Goal: Task Accomplishment & Management: Complete application form

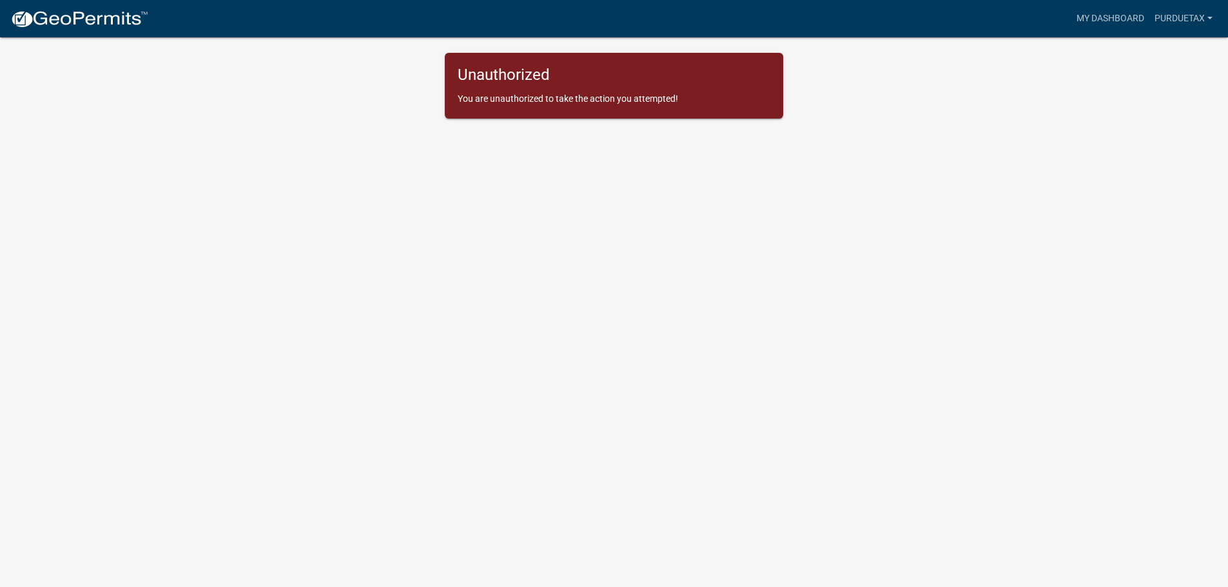
click at [30, 14] on img at bounding box center [79, 19] width 138 height 19
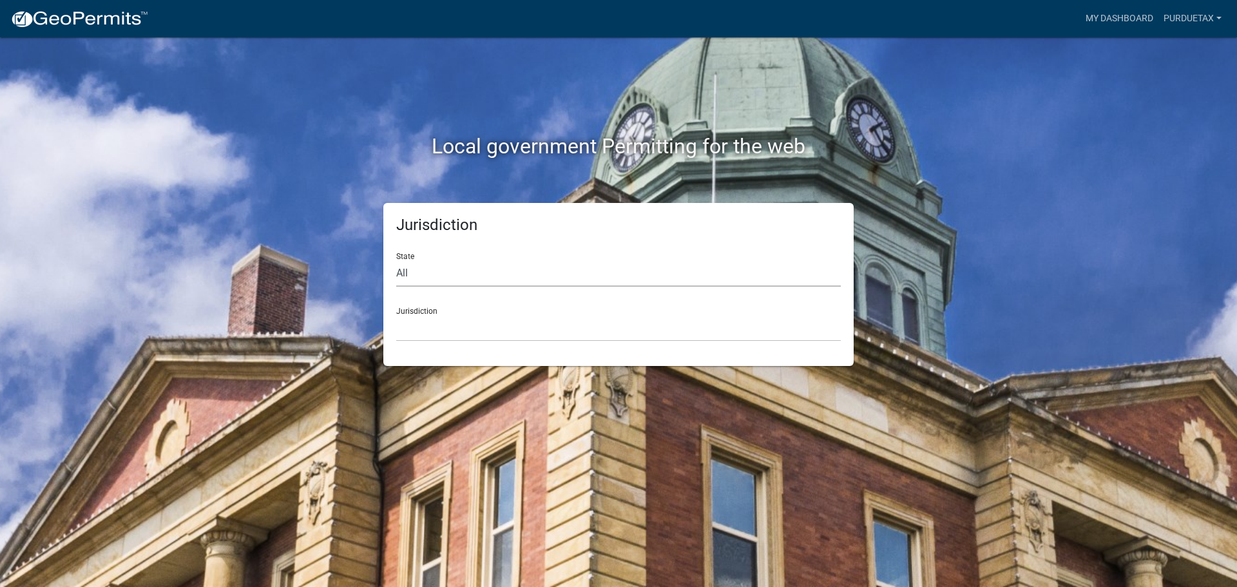
click at [426, 269] on select "All [US_STATE] [US_STATE] [US_STATE] [US_STATE] [US_STATE] [US_STATE] [US_STATE…" at bounding box center [618, 273] width 445 height 26
select select "[US_STATE]"
click at [396, 260] on select "All [US_STATE] [US_STATE] [US_STATE] [US_STATE] [US_STATE] [US_STATE] [US_STATE…" at bounding box center [618, 273] width 445 height 26
click at [416, 322] on select "City of Charlestown, Indiana City of Jeffersonville, Indiana City of Logansport…" at bounding box center [618, 328] width 445 height 26
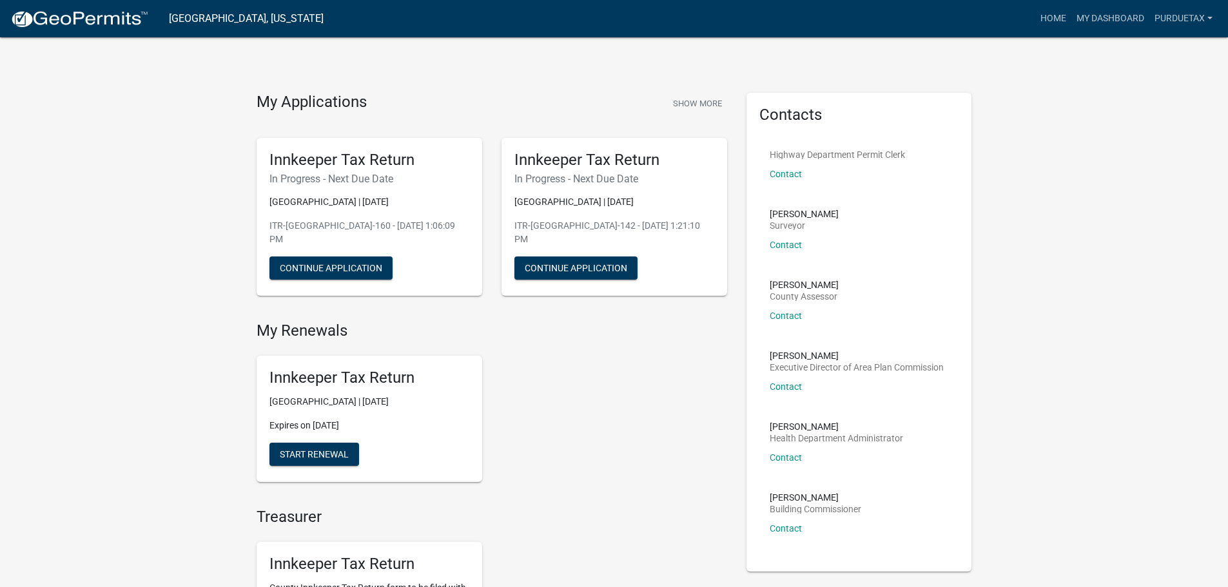
drag, startPoint x: 1051, startPoint y: 427, endPoint x: 670, endPoint y: 443, distance: 381.9
click at [298, 463] on button "Start Renewal" at bounding box center [314, 454] width 90 height 23
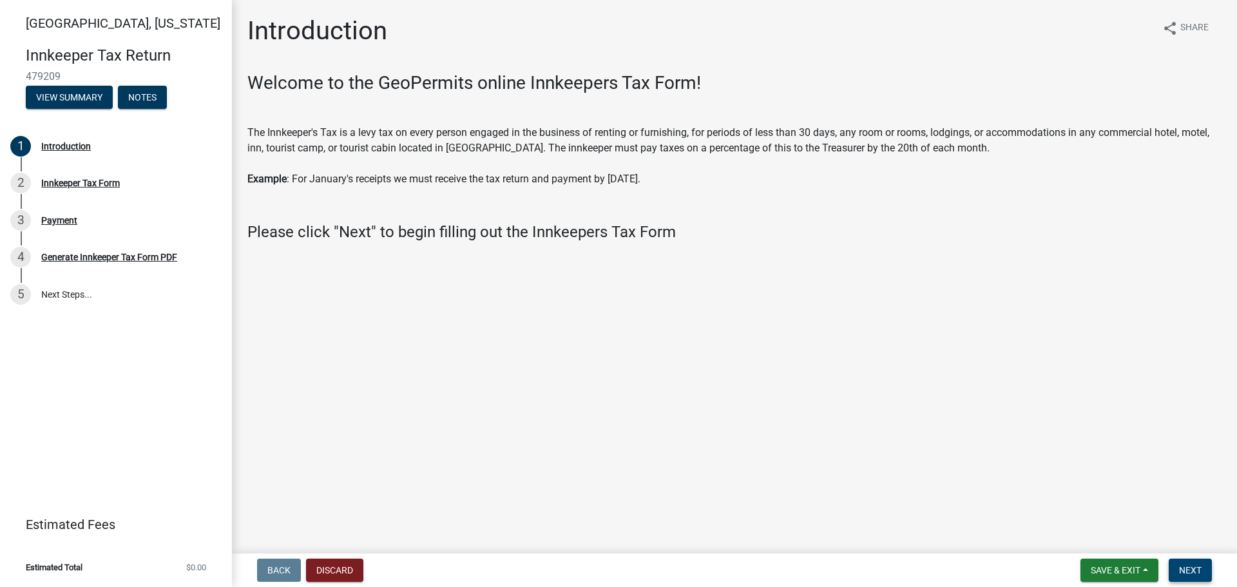
click at [1180, 572] on span "Next" at bounding box center [1190, 570] width 23 height 10
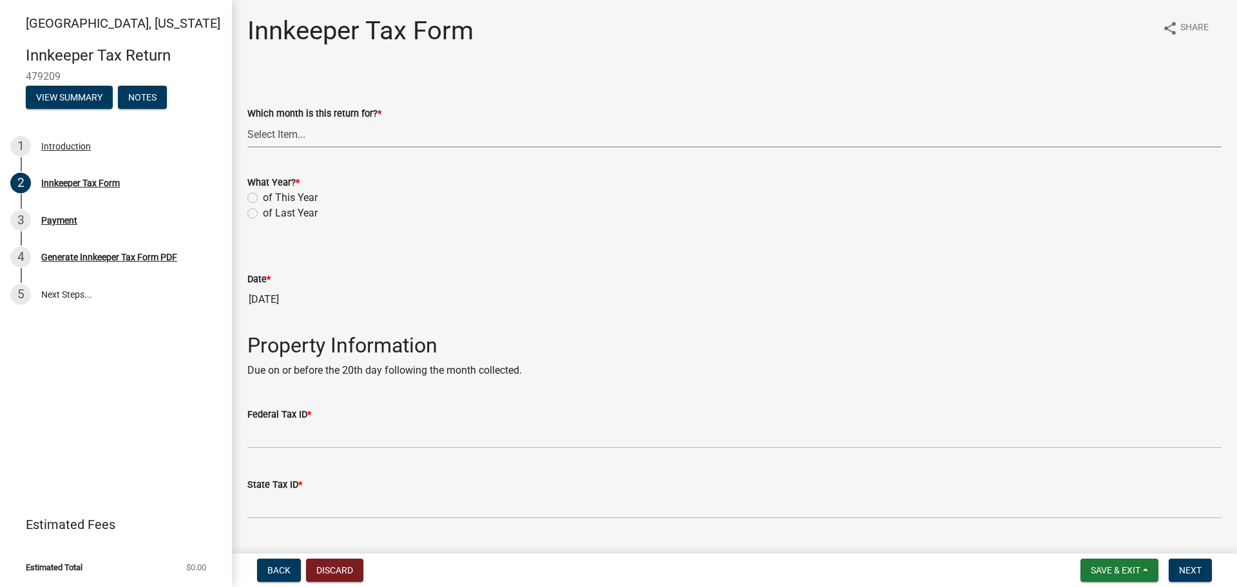
click at [277, 134] on select "Select Item... January February March April May June July August September Octo…" at bounding box center [734, 134] width 974 height 26
click at [247, 121] on select "Select Item... January February March April May June July August September Octo…" at bounding box center [734, 134] width 974 height 26
select select "3bfeeb76-798d-469b-ae14-5f6c2dc555fe"
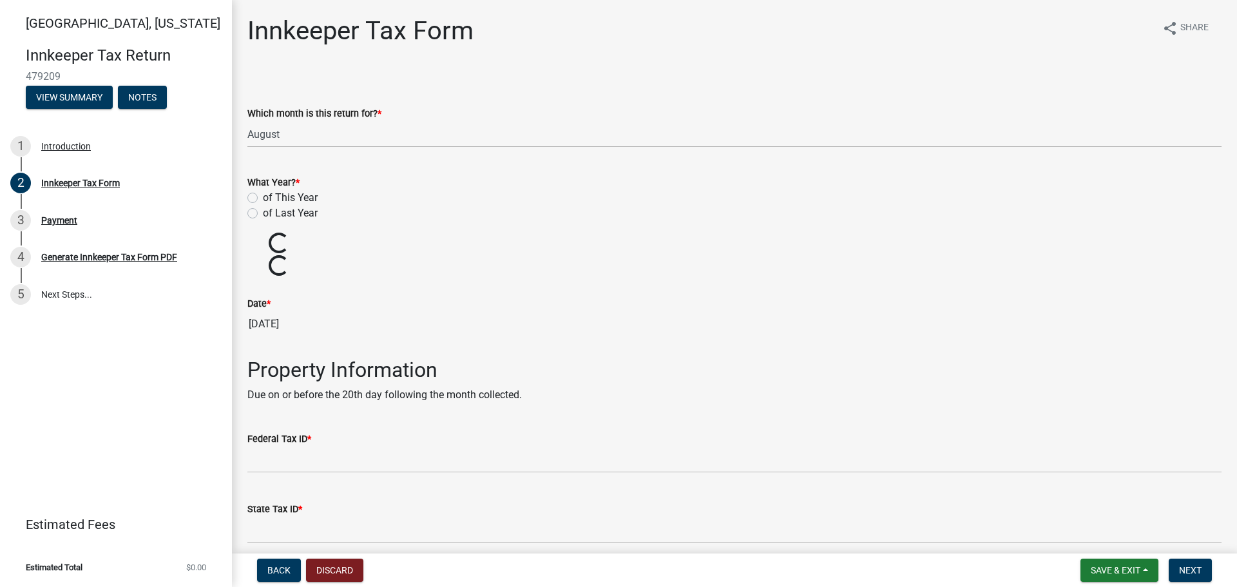
click at [263, 195] on label "of This Year" at bounding box center [290, 197] width 55 height 15
click at [263, 195] on input "of This Year" at bounding box center [267, 194] width 8 height 8
radio input "true"
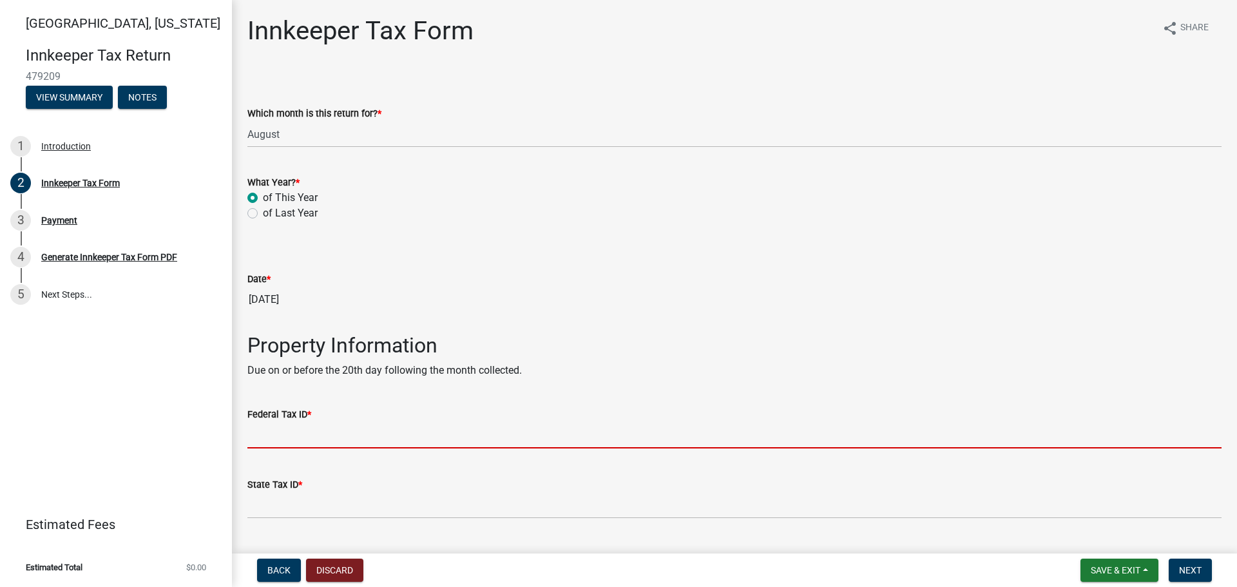
click at [278, 440] on input "Federal Tax ID *" at bounding box center [734, 435] width 974 height 26
click at [282, 438] on input "Federal Tax ID *" at bounding box center [734, 435] width 974 height 26
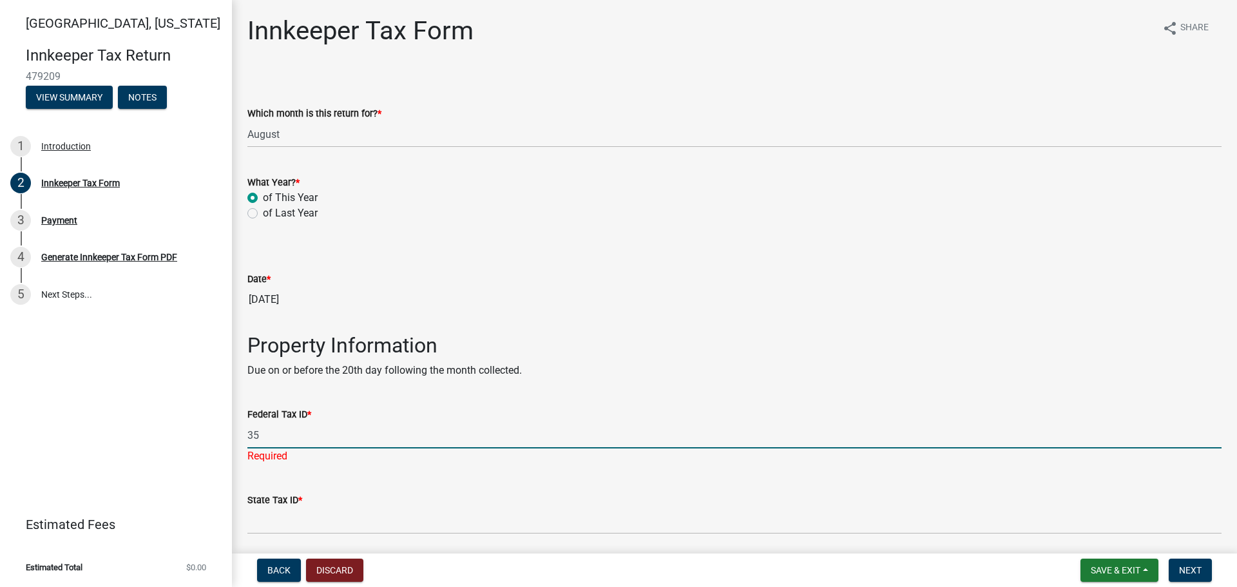
type input "356002041"
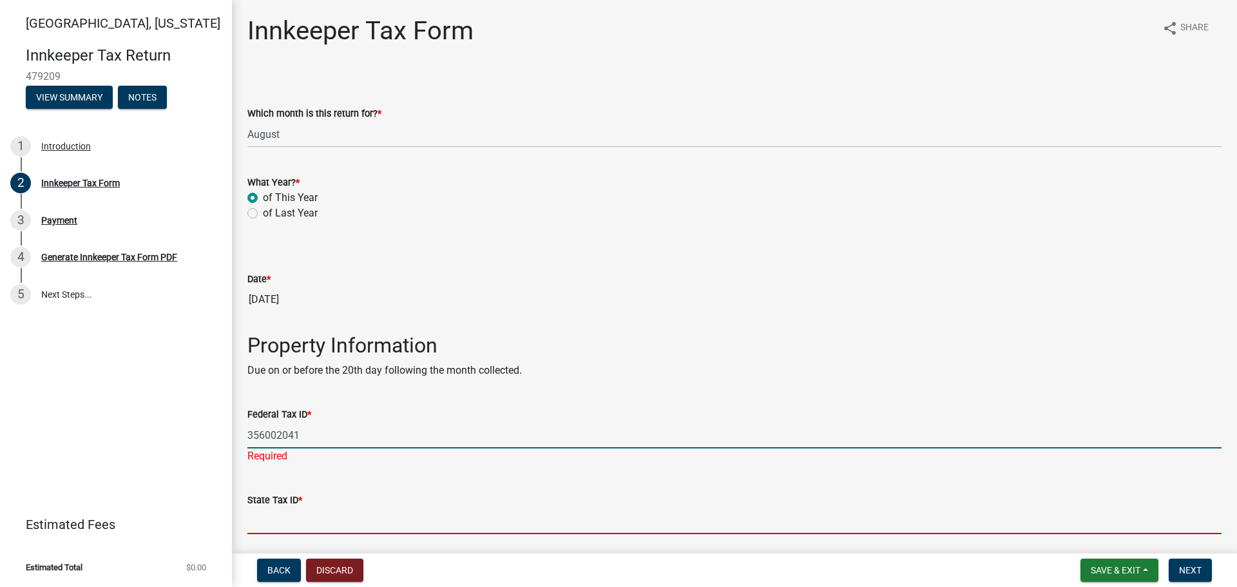
click at [279, 528] on wm-data-entity-input "State Tax ID *" at bounding box center [734, 509] width 974 height 70
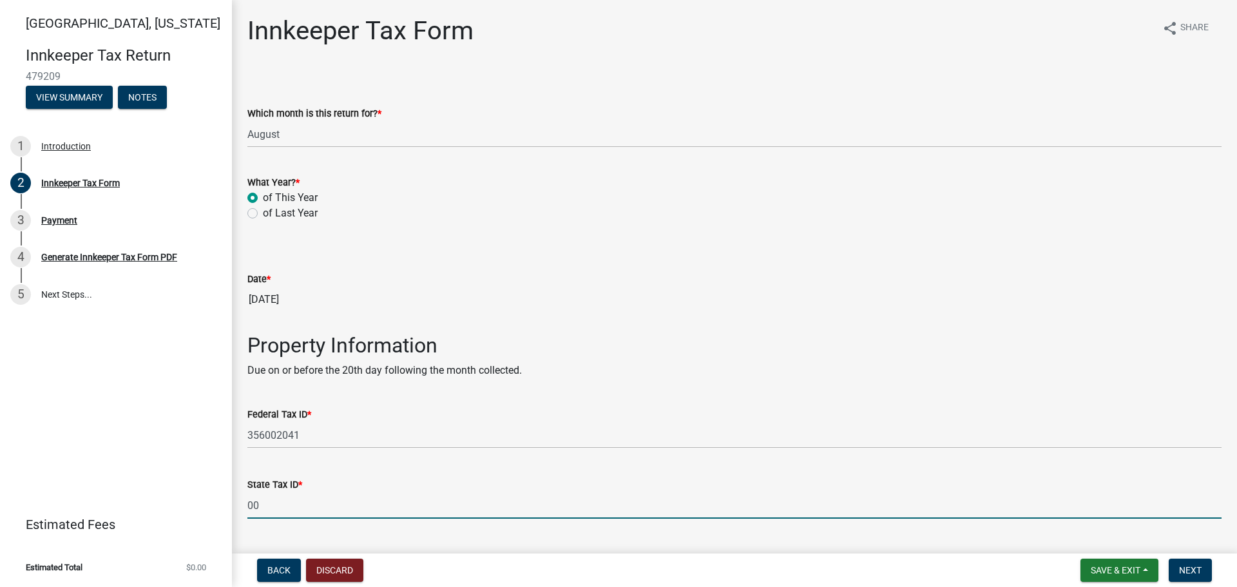
type input "0003123723"
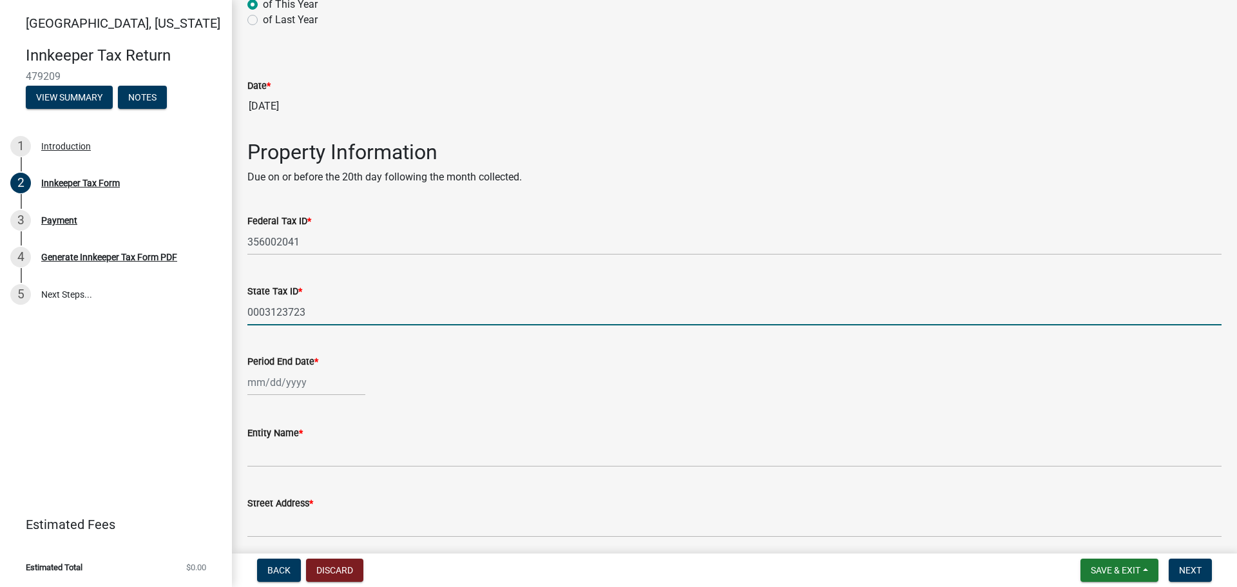
scroll to position [258, 0]
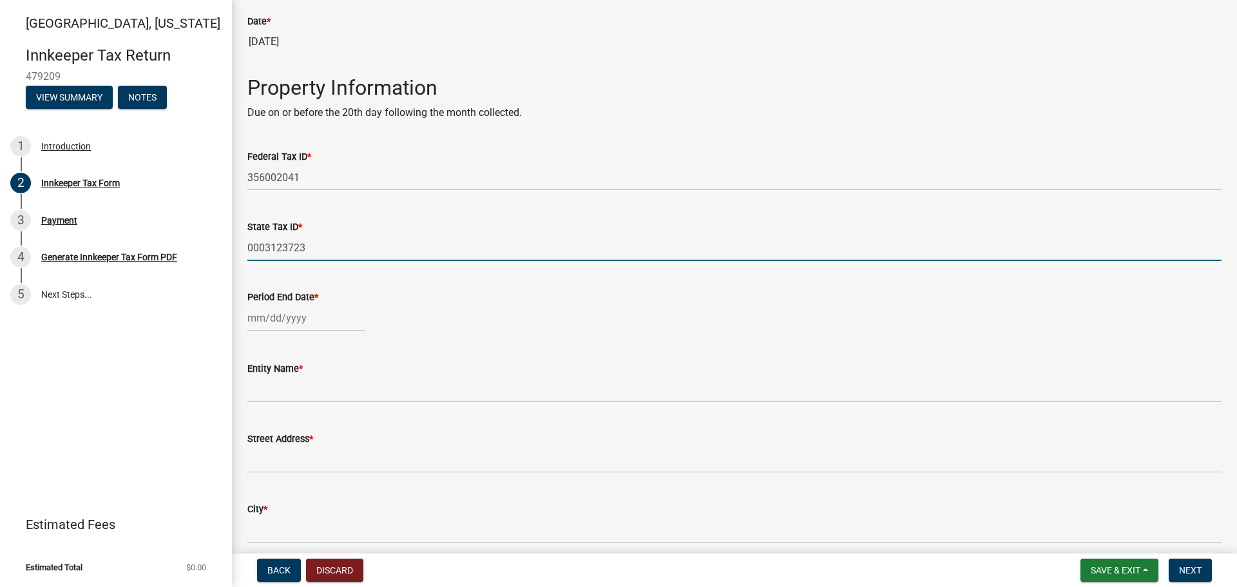
click at [260, 322] on div at bounding box center [306, 318] width 118 height 26
select select "9"
select select "2025"
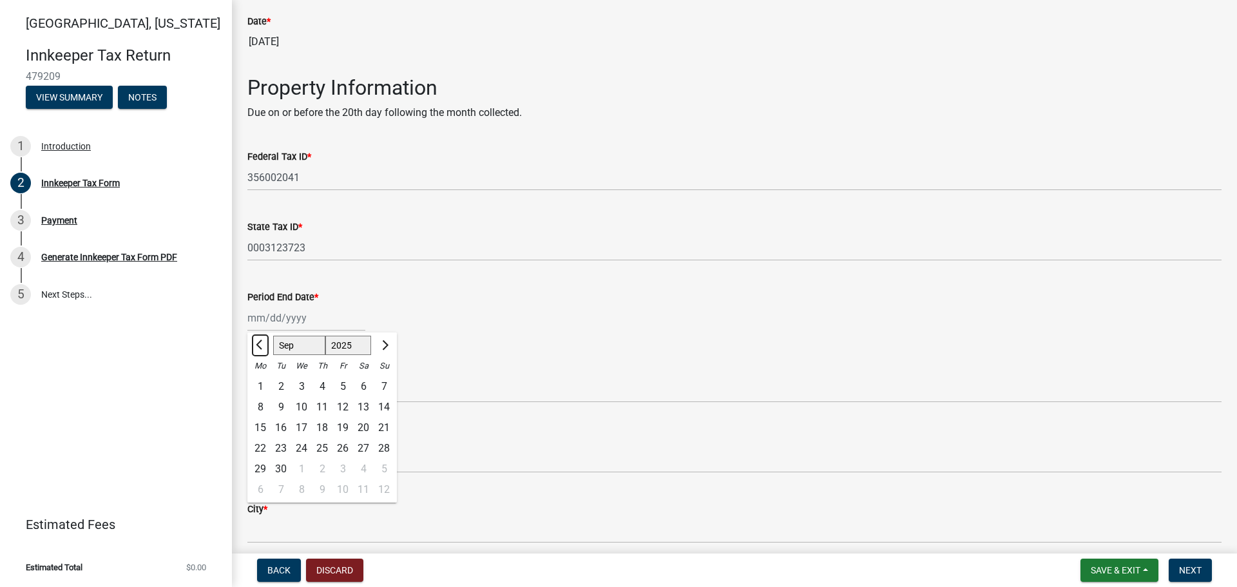
click at [260, 347] on span "Previous month" at bounding box center [261, 345] width 10 height 10
select select "8"
click at [279, 472] on div "26" at bounding box center [281, 469] width 21 height 21
type input "08/26/2025"
select select "8"
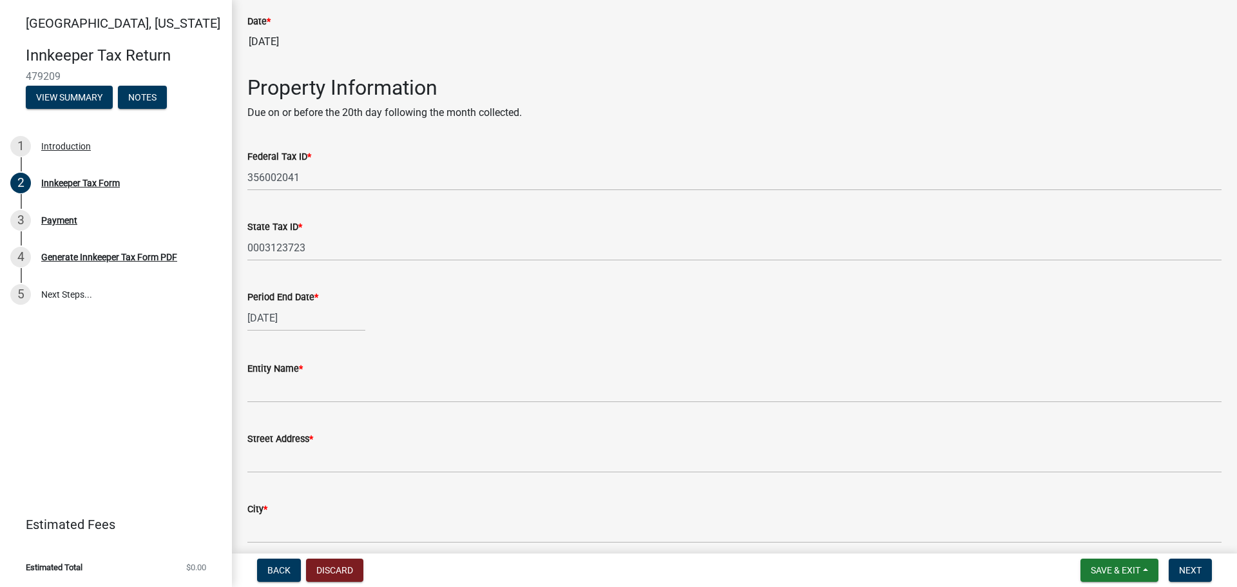
select select "2025"
drag, startPoint x: 273, startPoint y: 316, endPoint x: 267, endPoint y: 318, distance: 6.7
click at [267, 318] on input "08/26/2025" at bounding box center [306, 318] width 118 height 26
click at [385, 467] on div "31" at bounding box center [384, 469] width 21 height 21
type input "[DATE]"
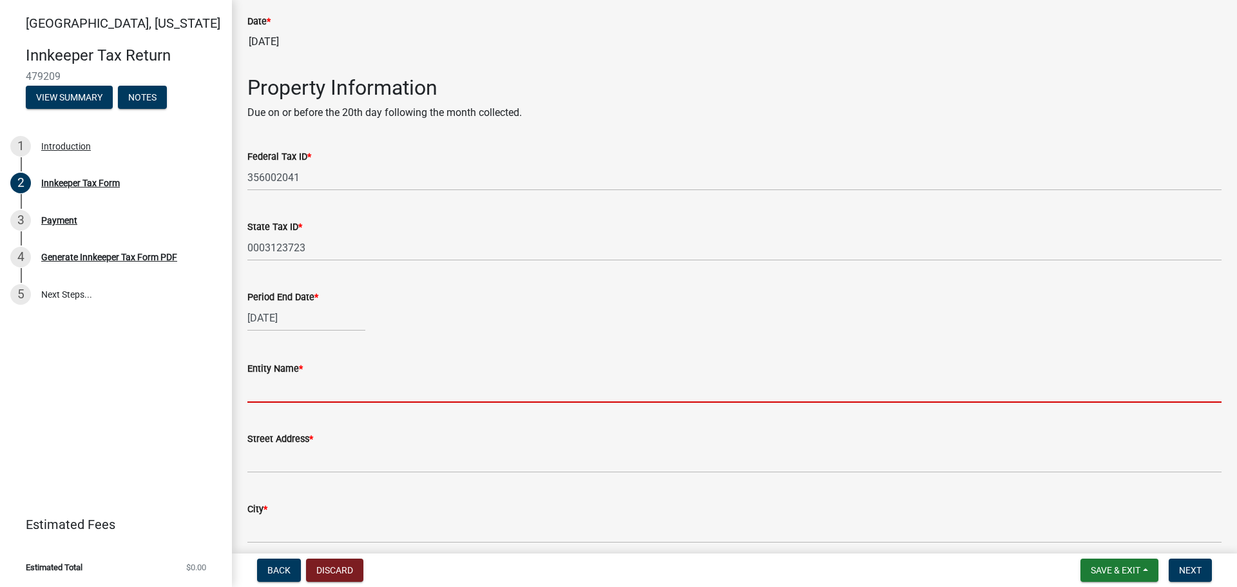
click at [275, 391] on input "Entity Name *" at bounding box center [734, 389] width 974 height 26
type input "[GEOGRAPHIC_DATA]"
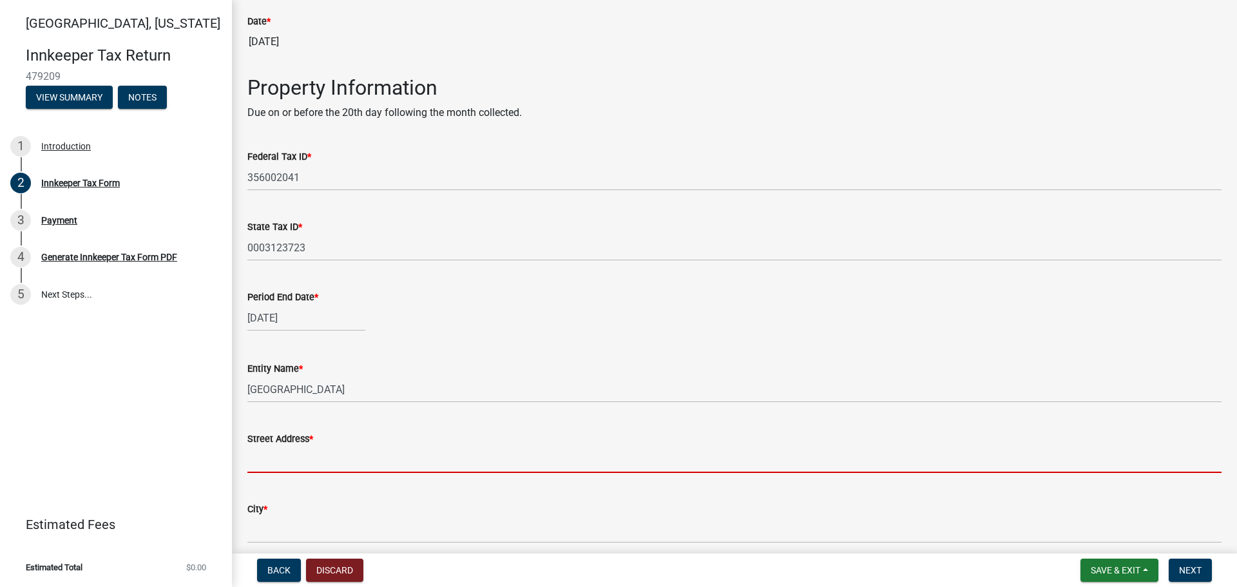
click at [295, 457] on input "Street Address *" at bounding box center [734, 460] width 974 height 26
type input "[STREET_ADDRESS]"
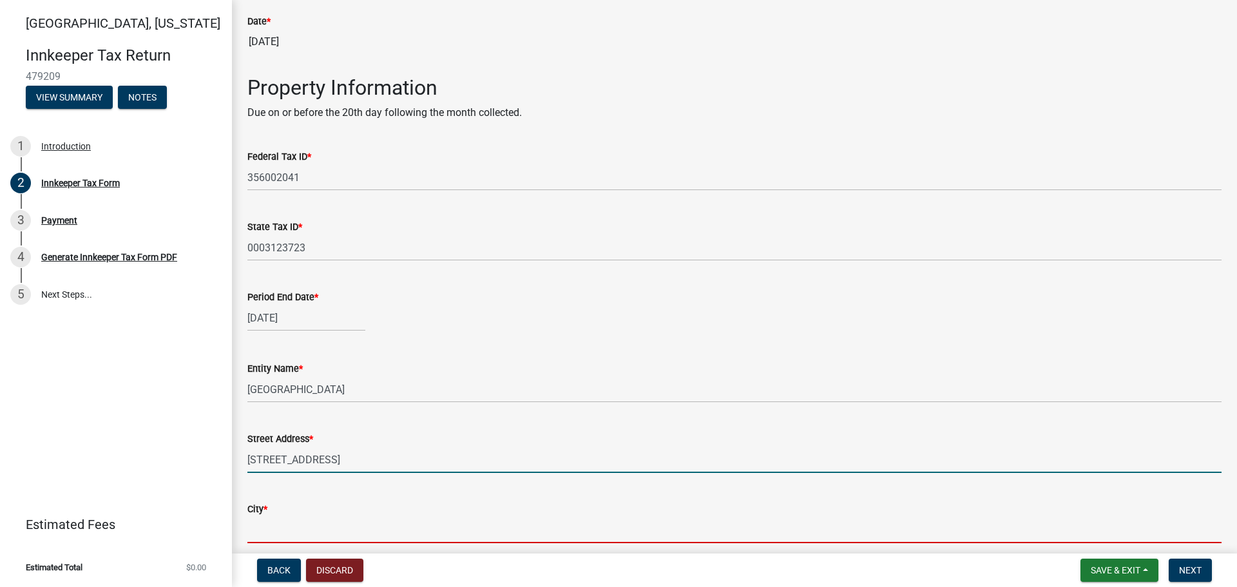
type input "[GEOGRAPHIC_DATA]"
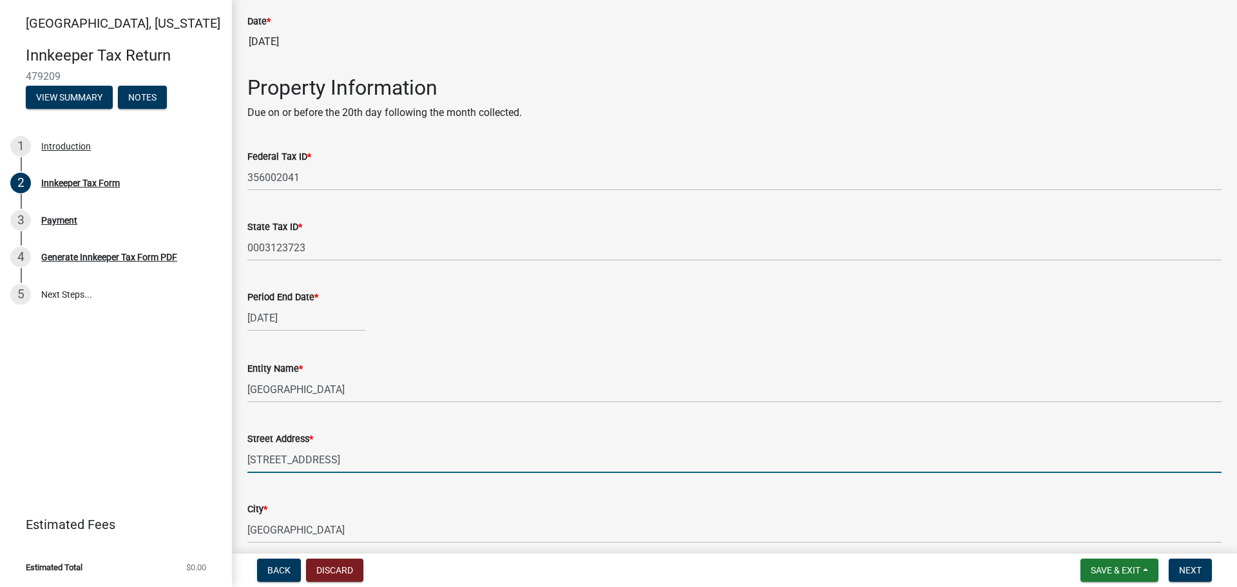
type input "IN"
type input "47906"
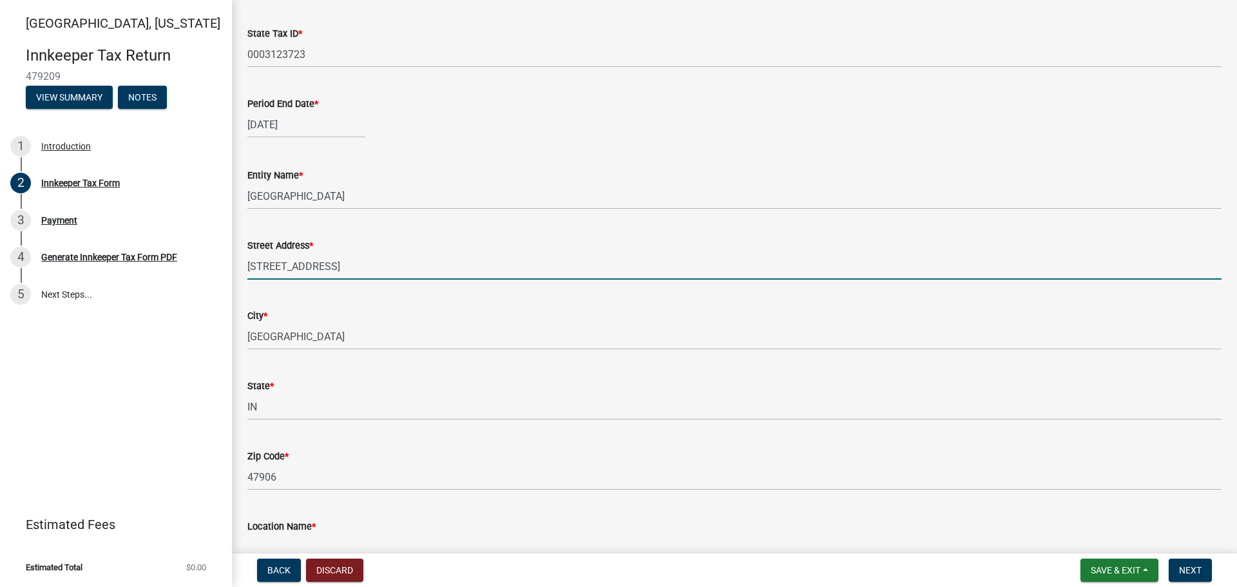
scroll to position [516, 0]
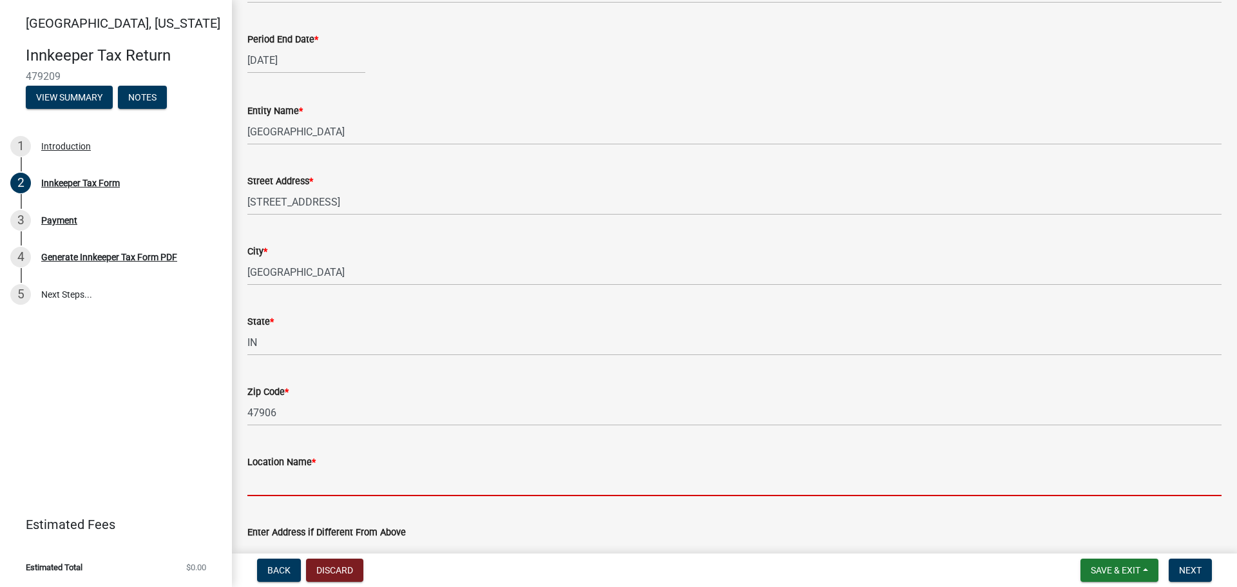
click at [294, 483] on input "Location Name *" at bounding box center [734, 483] width 974 height 26
type input "[GEOGRAPHIC_DATA]"
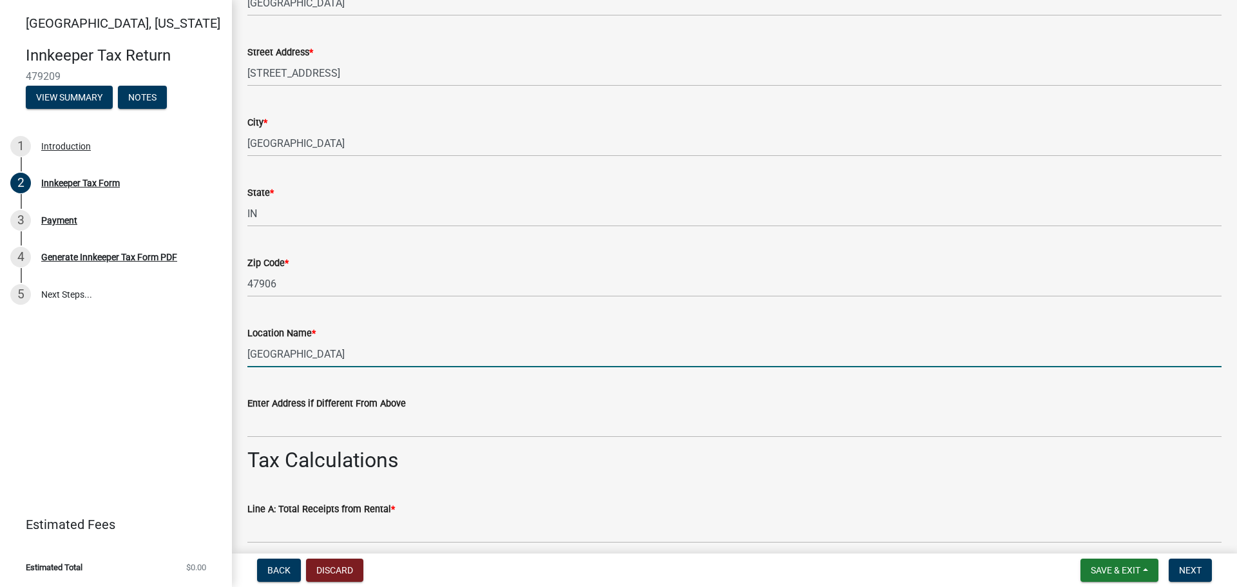
scroll to position [709, 0]
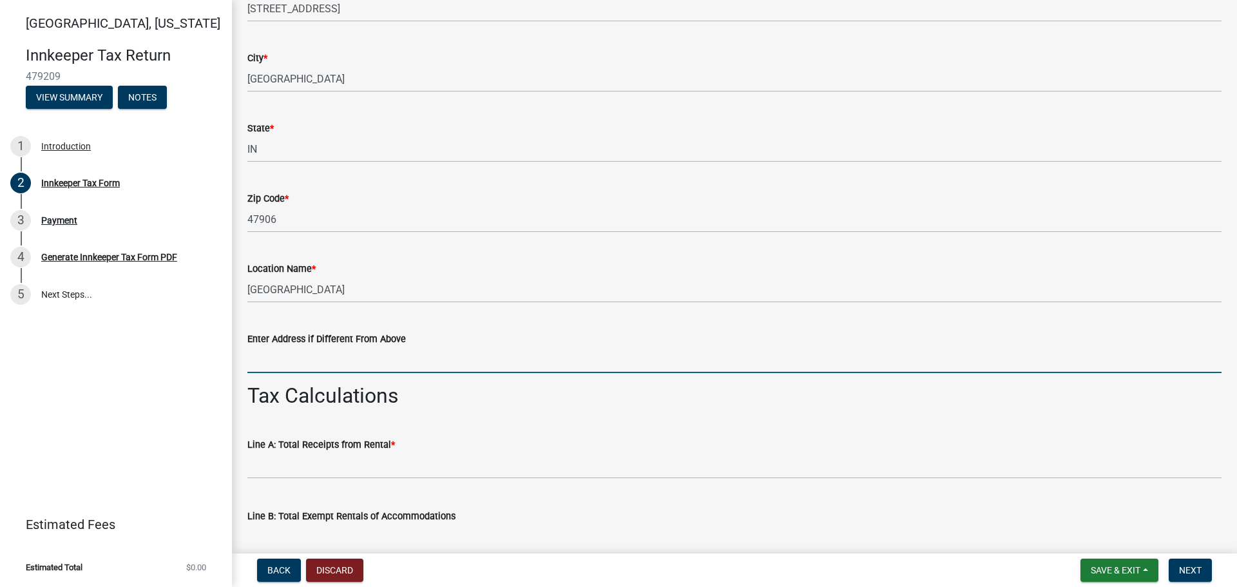
click at [275, 357] on input "Enter Address if Different From Above" at bounding box center [734, 360] width 974 height 26
type input "[STREET_ADDRESS]"
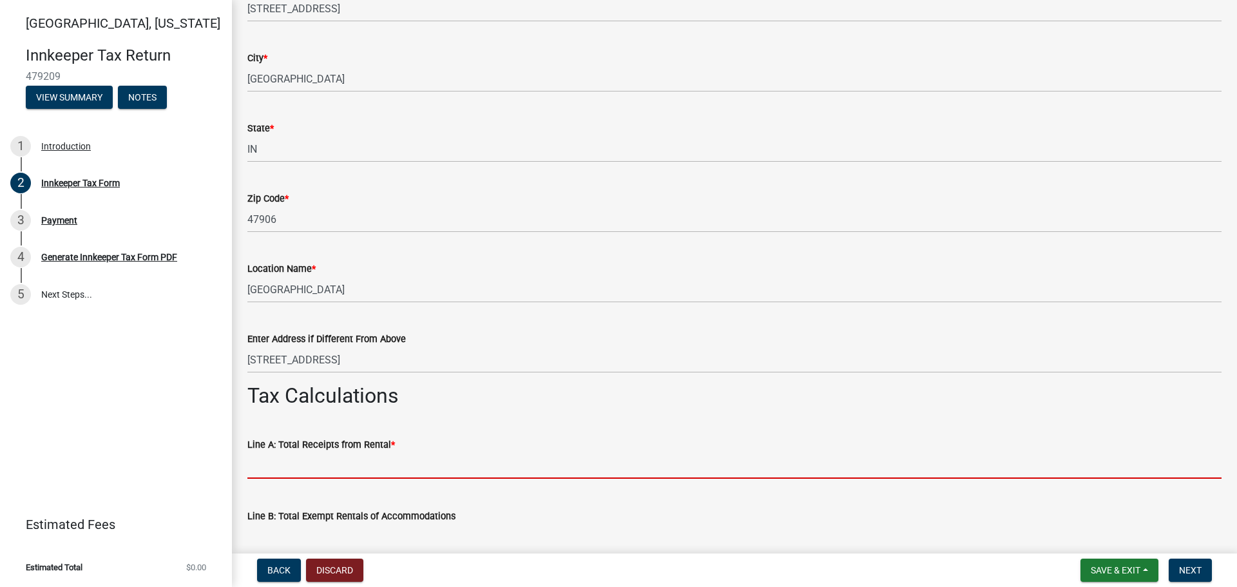
click at [295, 470] on input "text" at bounding box center [734, 465] width 974 height 26
click at [280, 474] on input "text" at bounding box center [734, 465] width 974 height 26
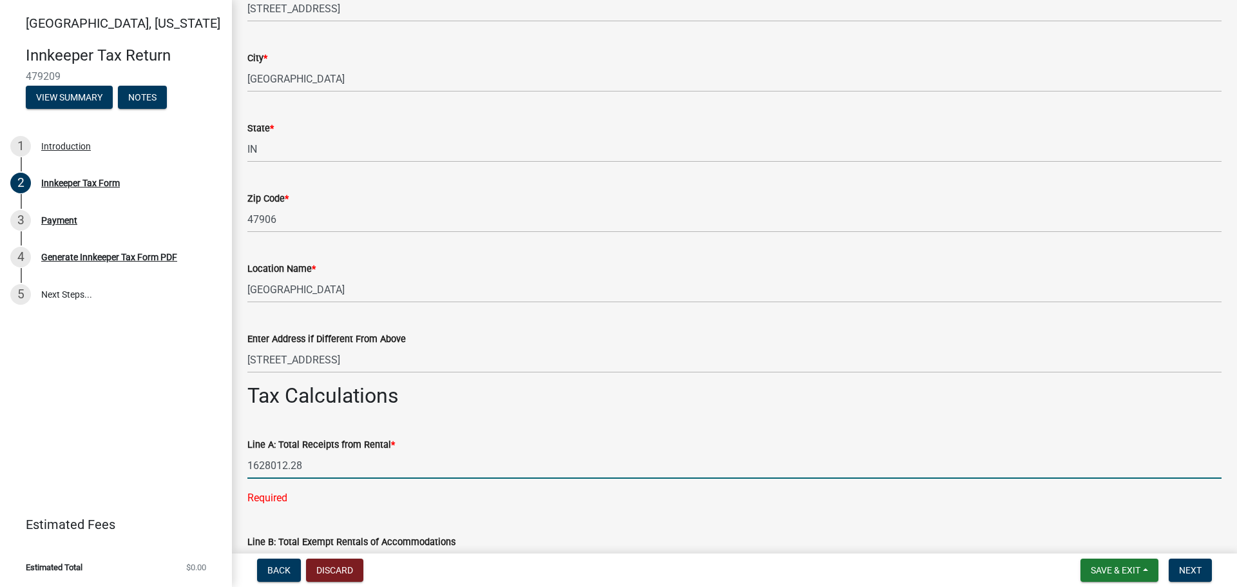
type input "1628012.28"
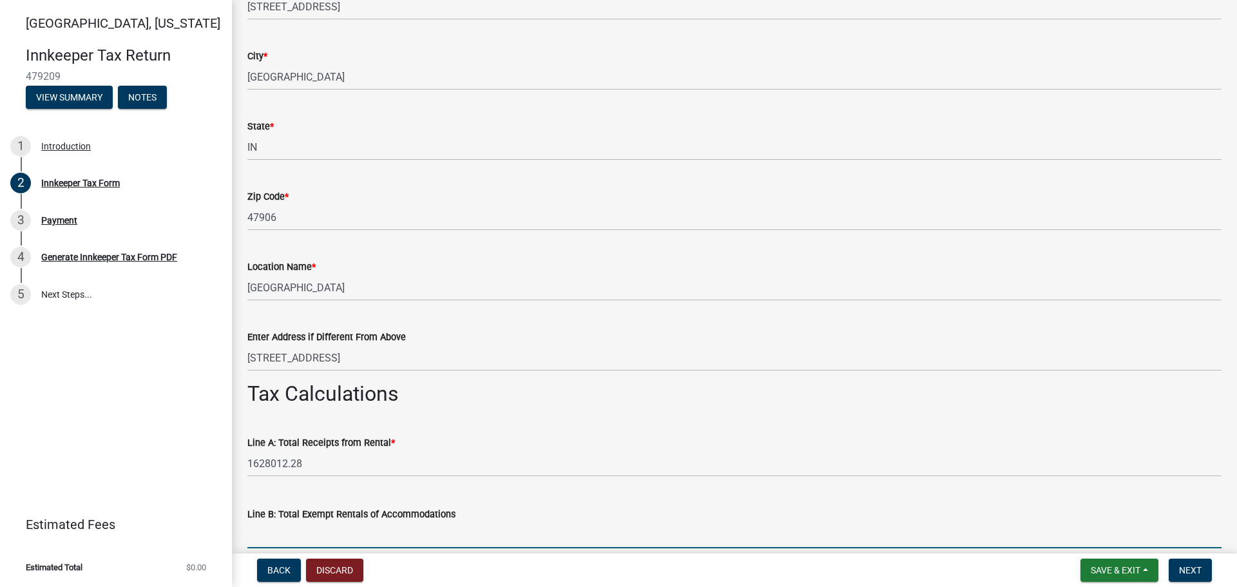
scroll to position [840, 0]
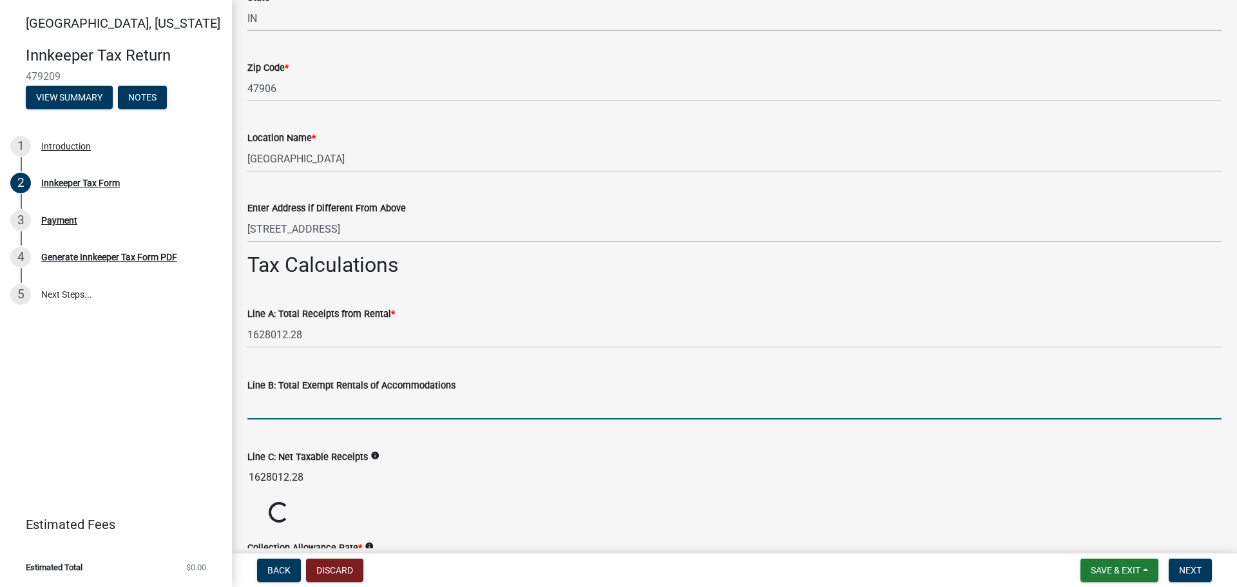
click at [302, 405] on input "text" at bounding box center [734, 406] width 974 height 26
type input "130035.88"
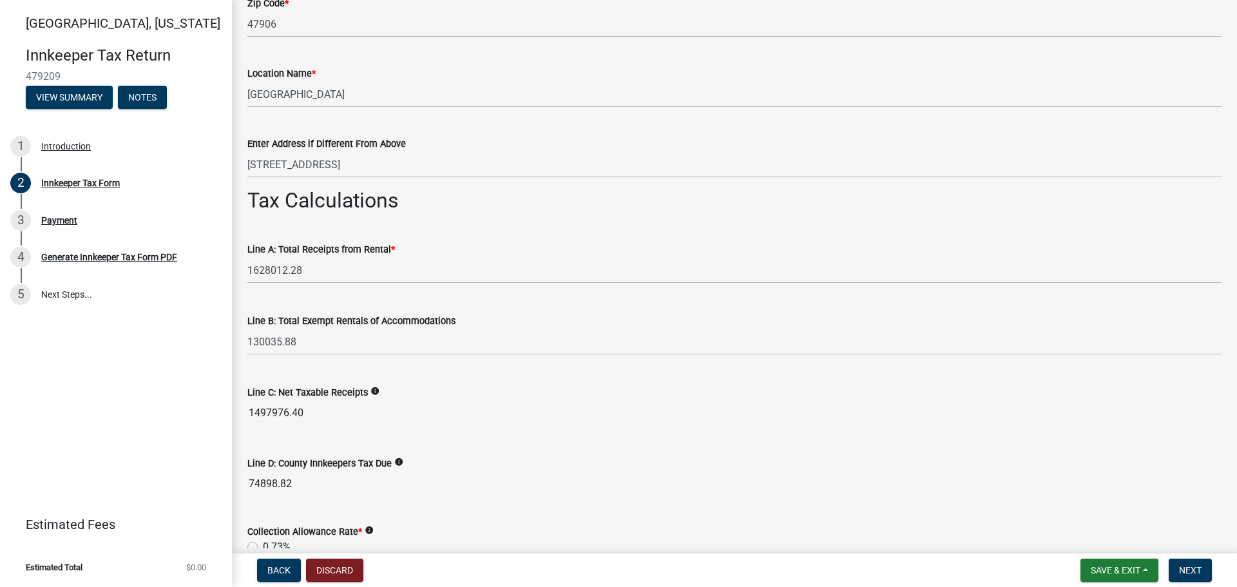
scroll to position [1033, 0]
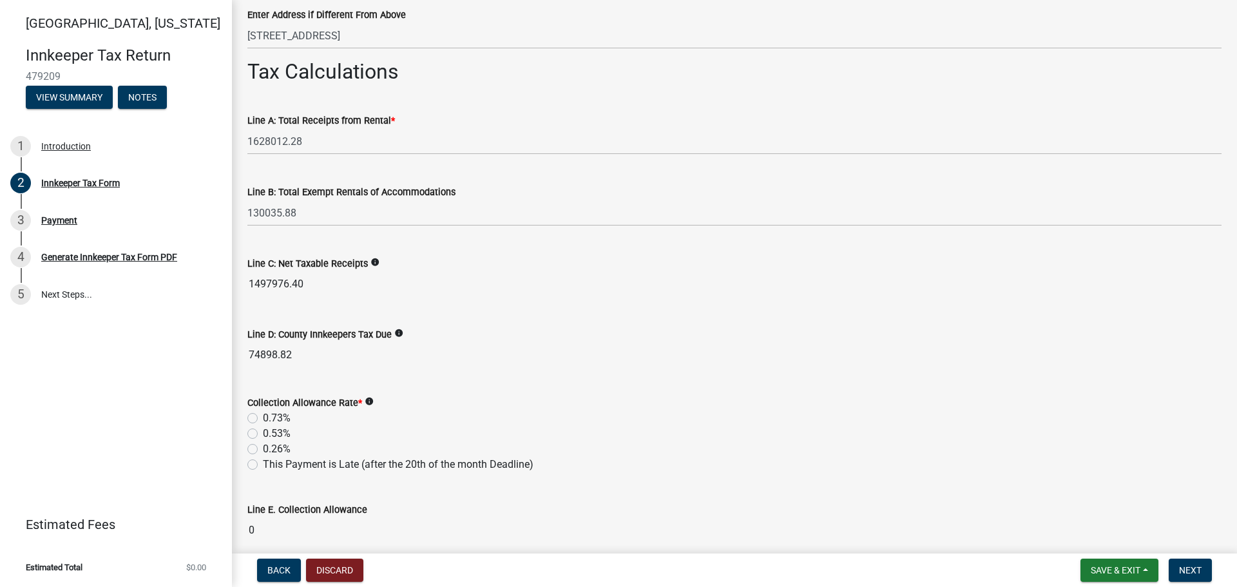
click at [263, 430] on label "0.53%" at bounding box center [277, 433] width 28 height 15
click at [263, 430] on input "0.53%" at bounding box center [267, 430] width 8 height 8
radio input "true"
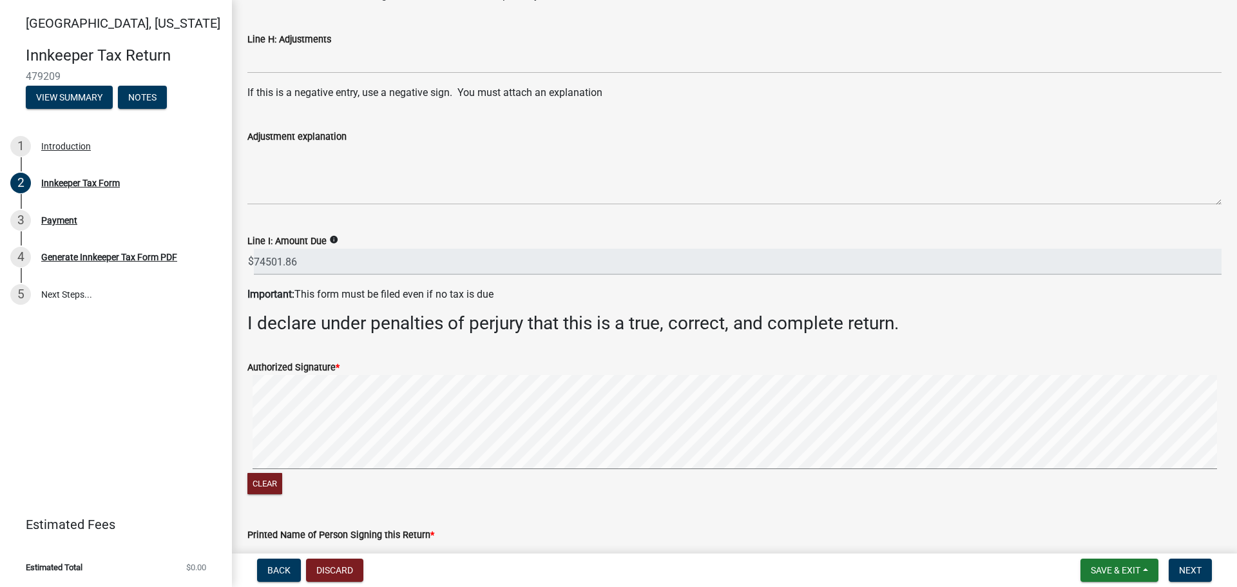
scroll to position [1806, 0]
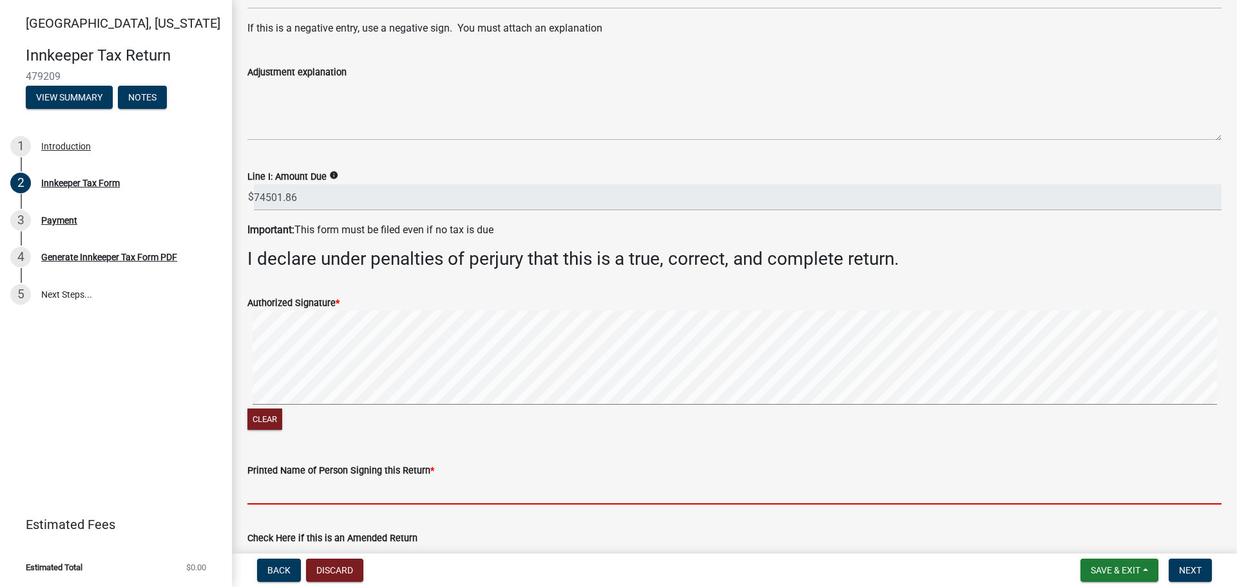
click at [267, 502] on input "Printed Name of Person Signing this Return *" at bounding box center [734, 491] width 974 height 26
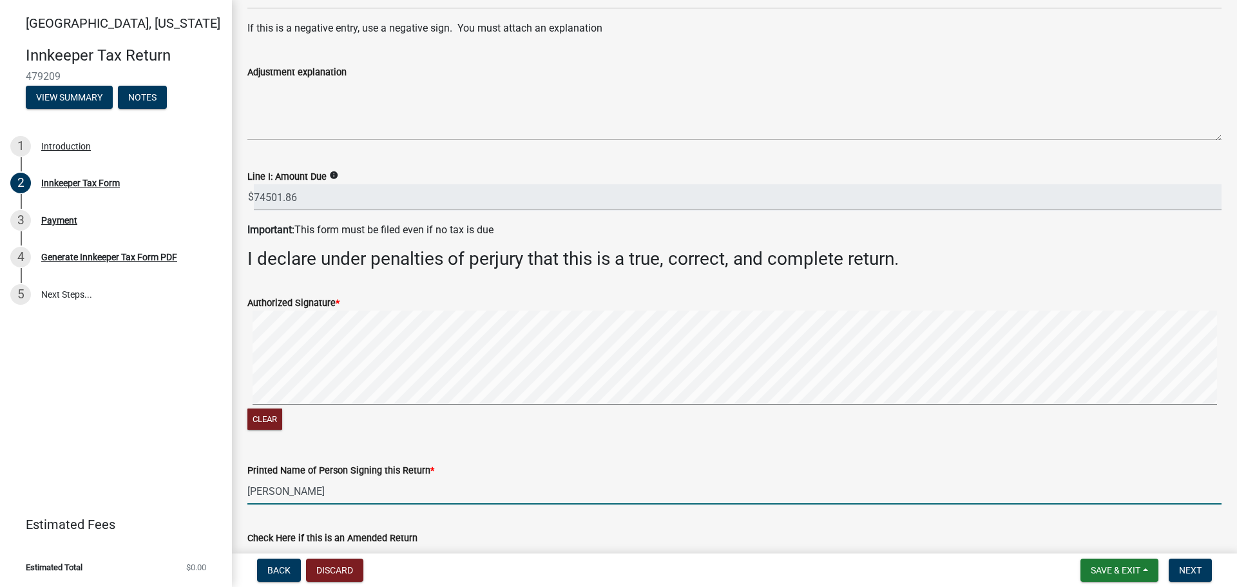
scroll to position [1935, 0]
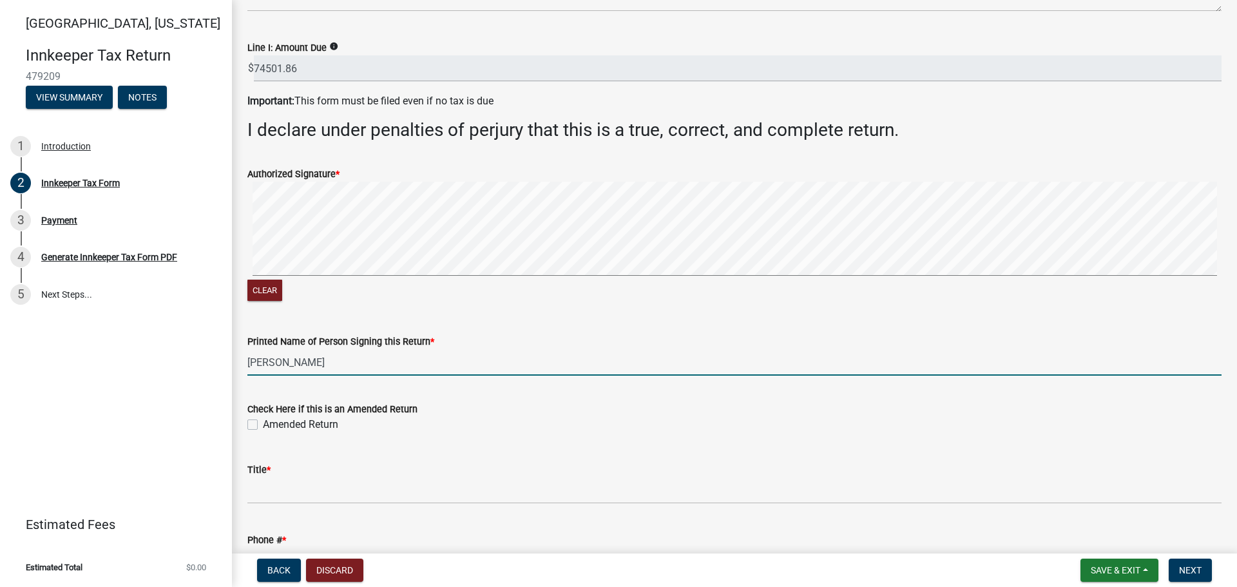
type input "[PERSON_NAME]"
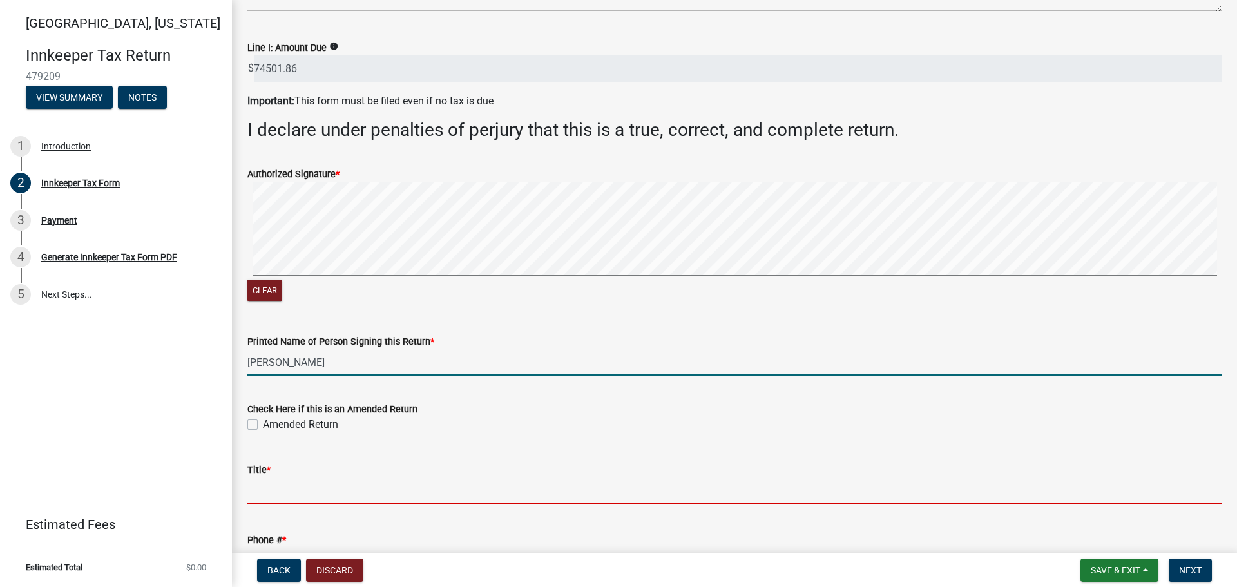
click at [272, 488] on input "Title *" at bounding box center [734, 491] width 974 height 26
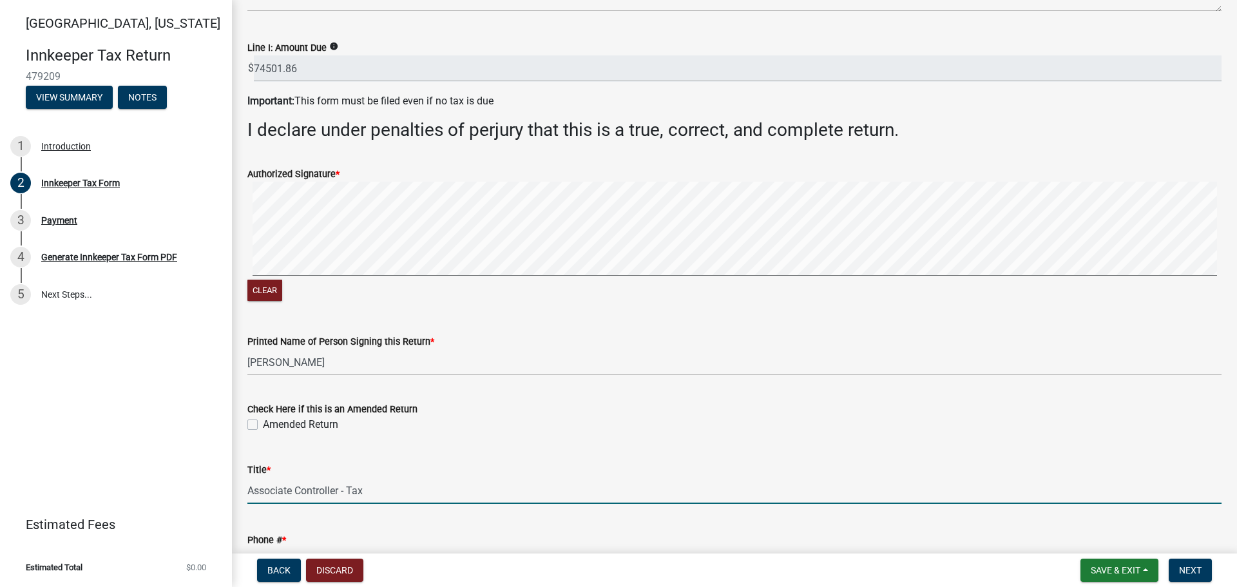
scroll to position [2047, 0]
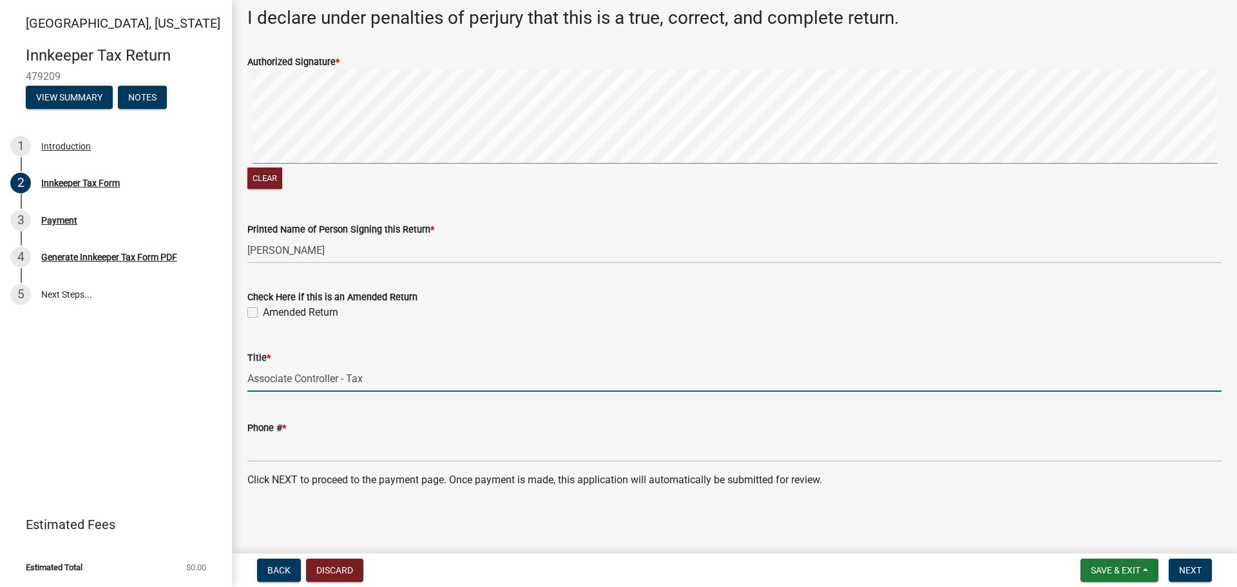
type input "Associate Controller - Tax"
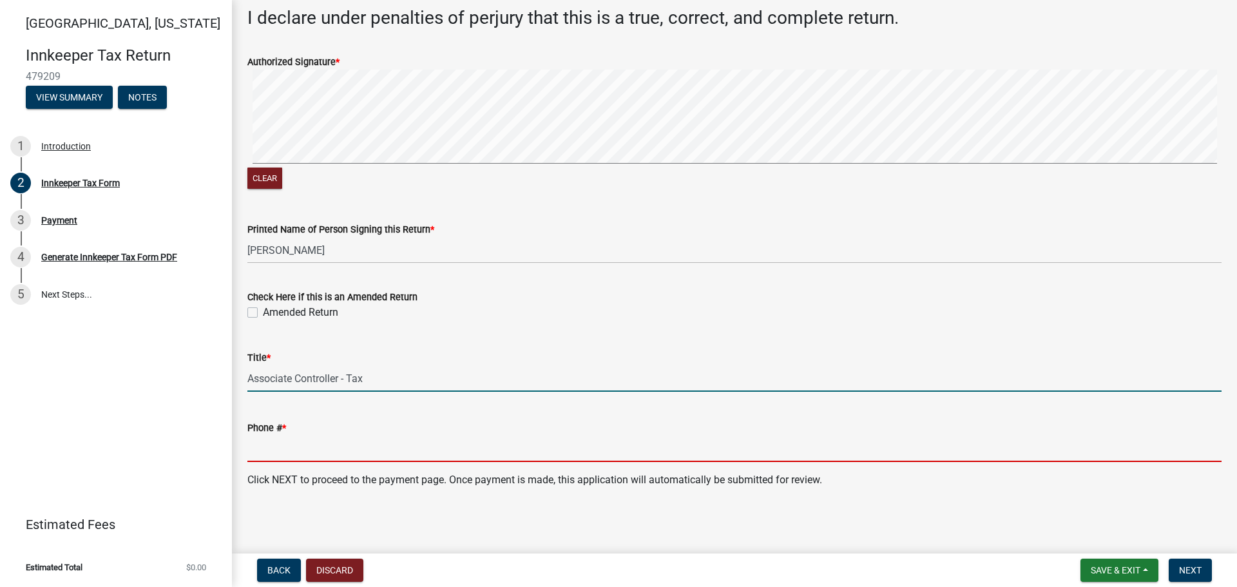
click at [275, 445] on input "Phone # *" at bounding box center [734, 449] width 974 height 26
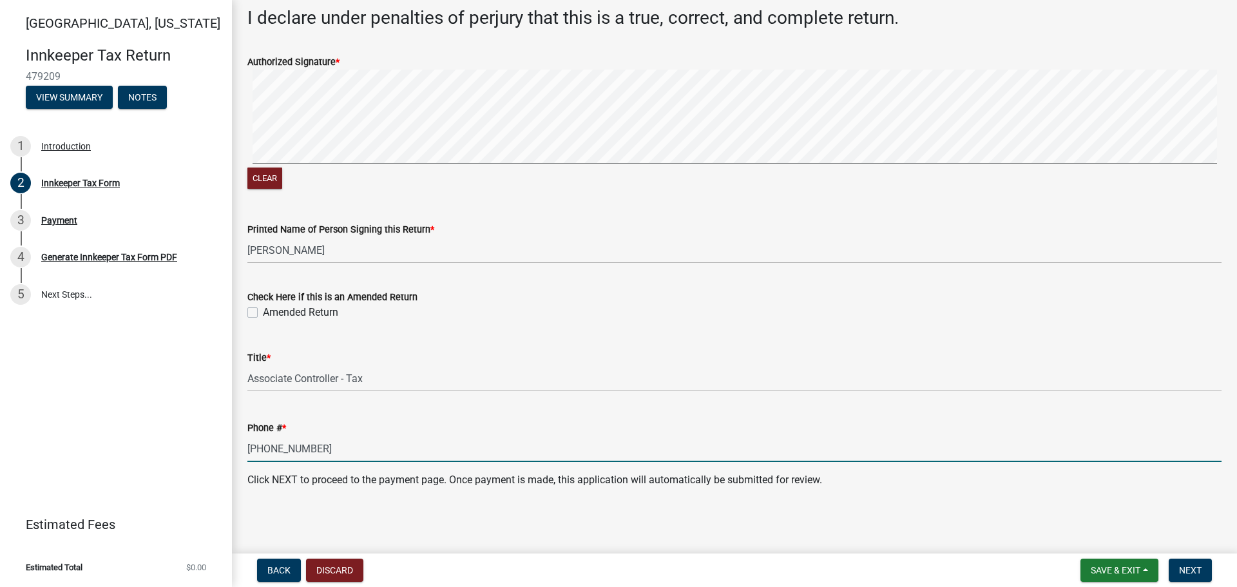
type input "[PHONE_NUMBER]"
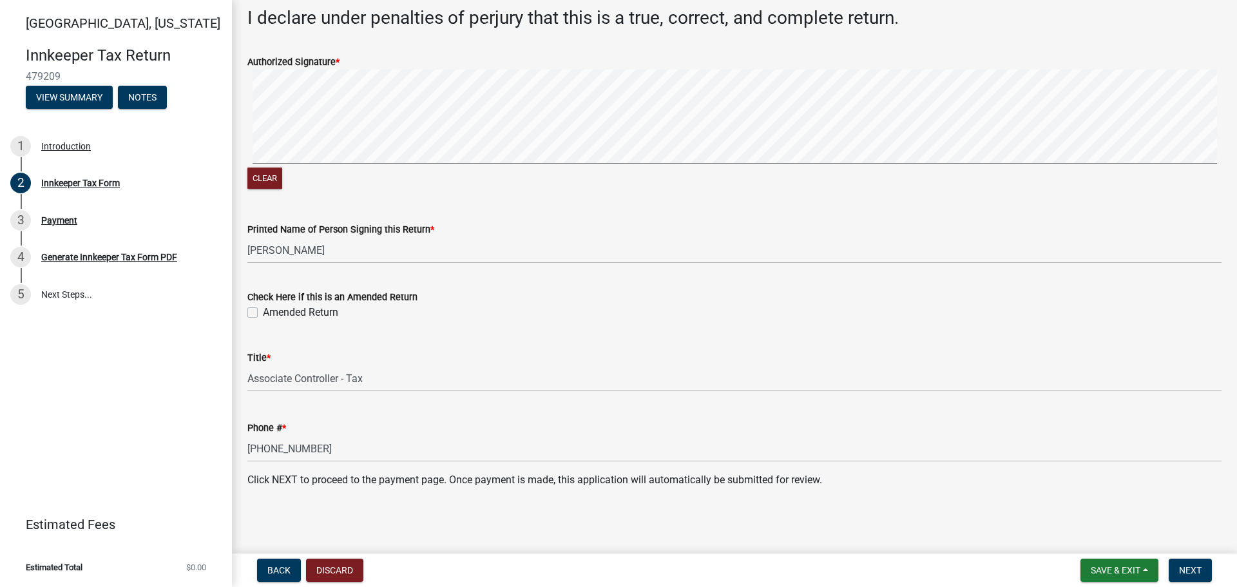
click at [426, 522] on main "Innkeeper Tax Form share Share Which month is this return for? * Select Item...…" at bounding box center [734, 274] width 1005 height 548
click at [1194, 573] on span "Next" at bounding box center [1190, 570] width 23 height 10
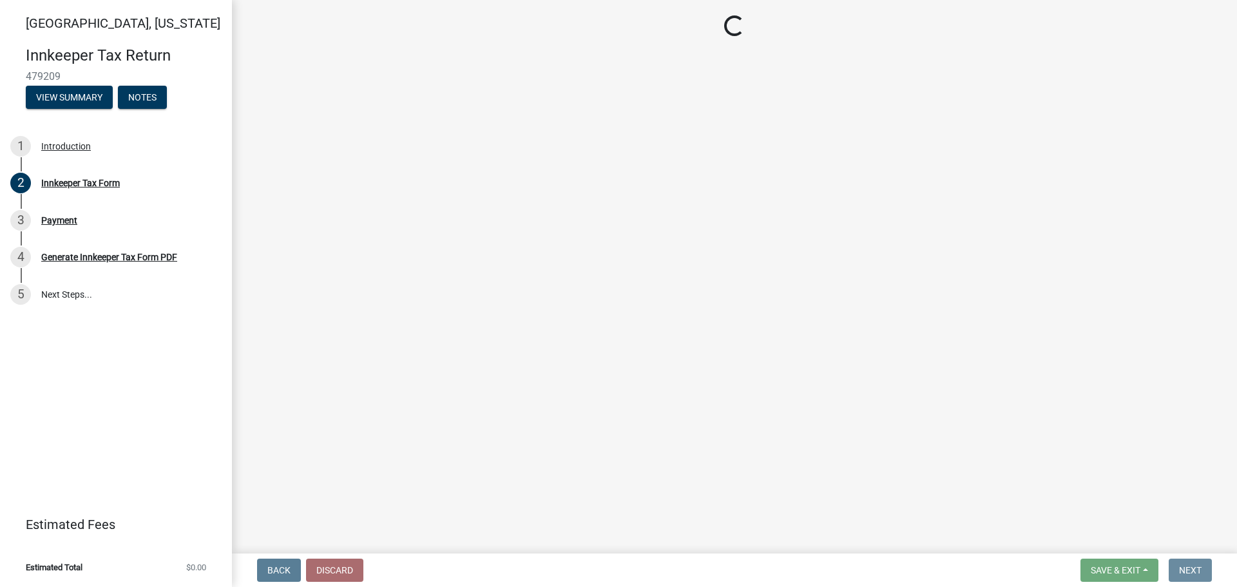
scroll to position [0, 0]
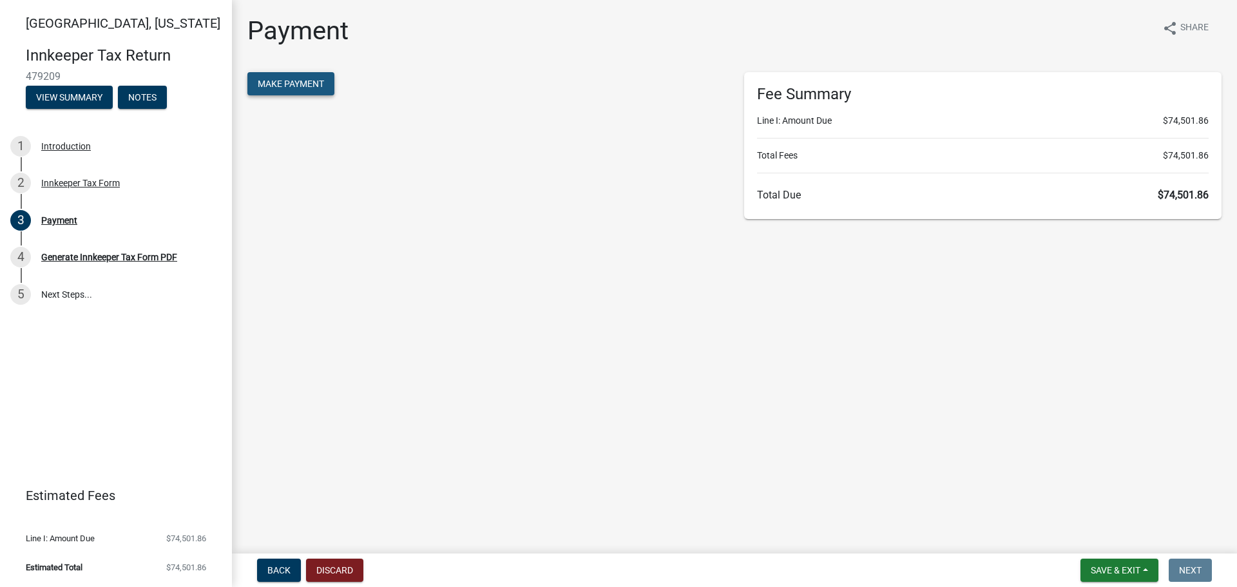
click at [270, 81] on span "Make Payment" at bounding box center [291, 84] width 66 height 10
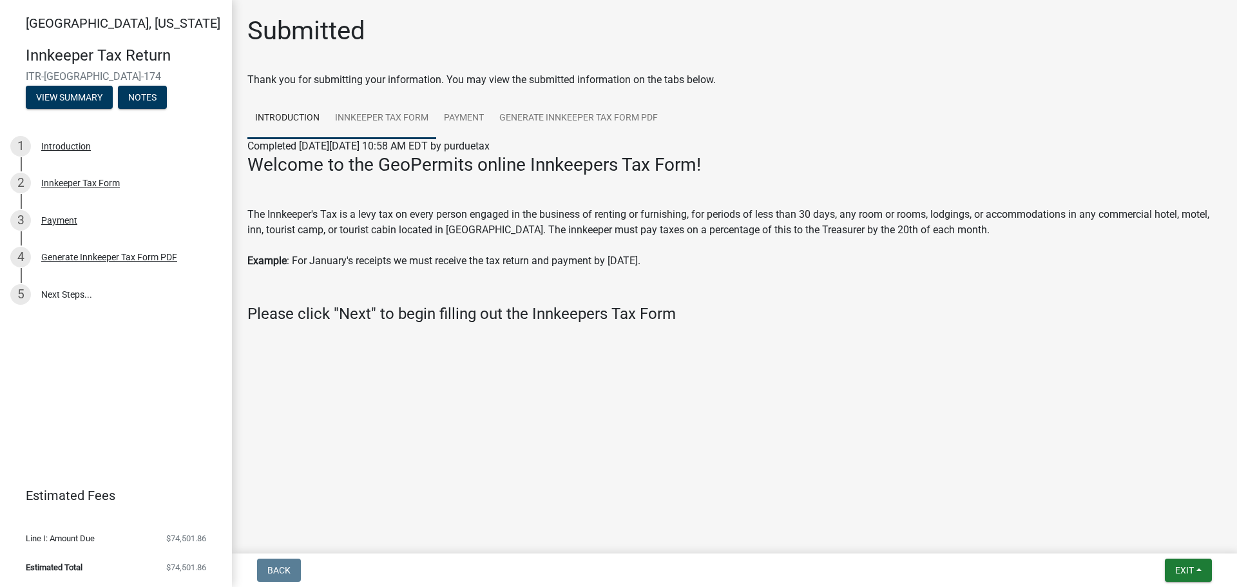
click at [399, 123] on link "Innkeeper Tax Form" at bounding box center [381, 118] width 109 height 41
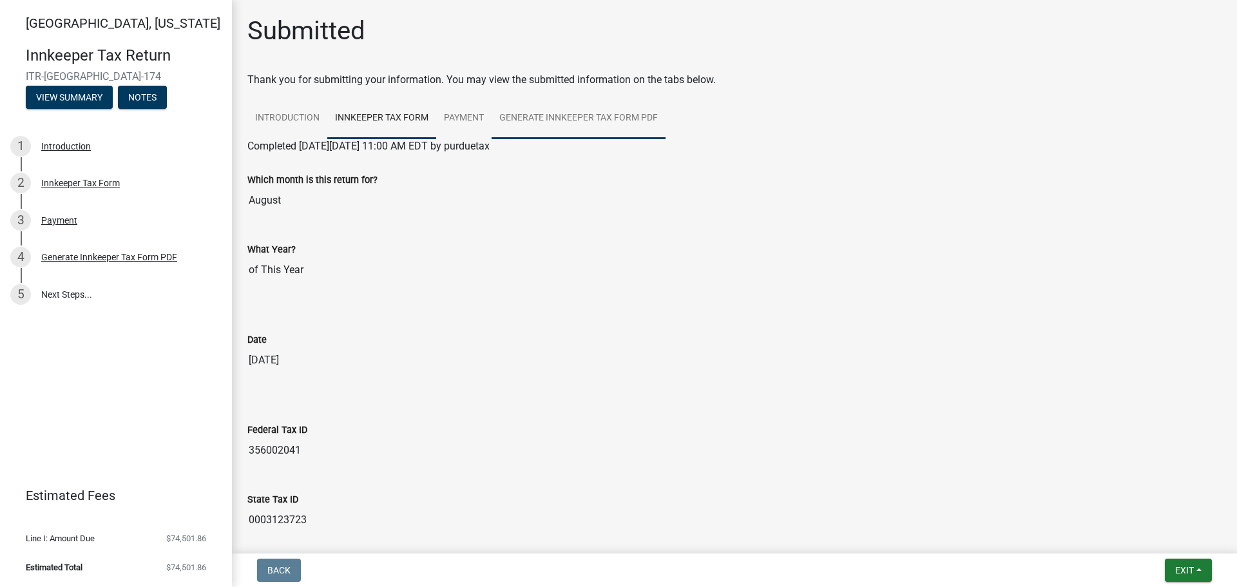
click at [531, 122] on link "Generate Innkeeper Tax Form PDF" at bounding box center [579, 118] width 174 height 41
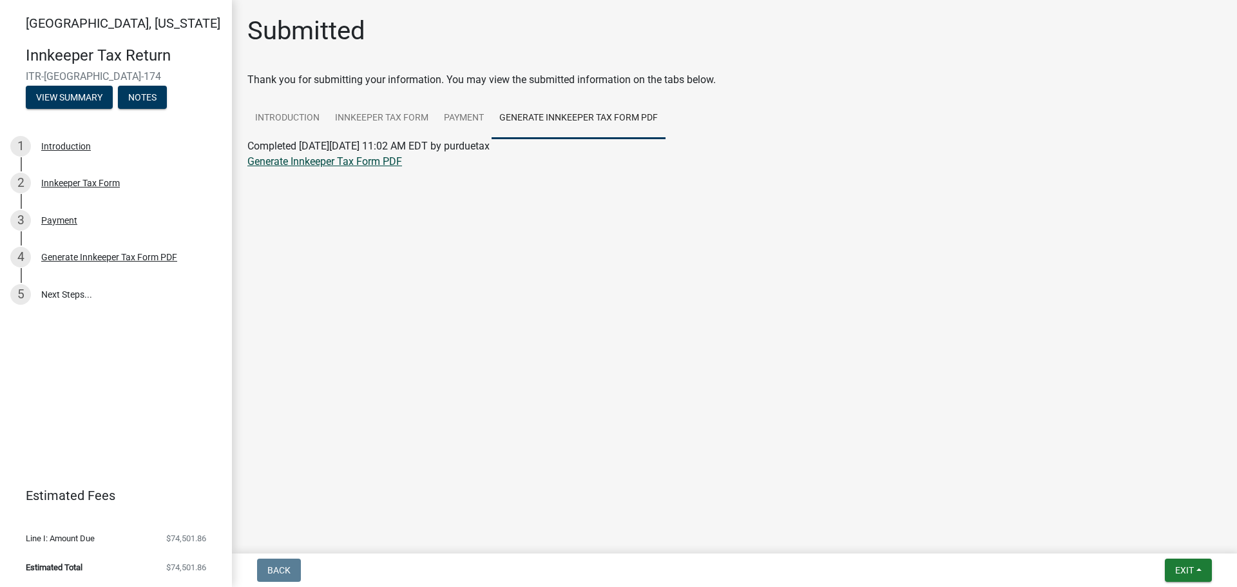
click at [383, 163] on link "Generate Innkeeper Tax Form PDF" at bounding box center [324, 161] width 155 height 12
